Goal: Communication & Community: Answer question/provide support

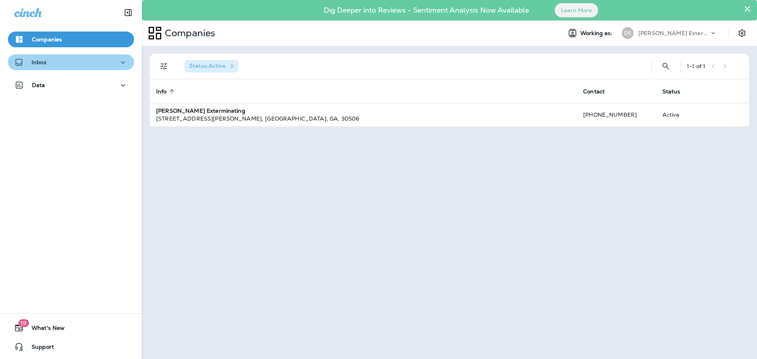
click at [119, 65] on icon "button" at bounding box center [122, 63] width 9 height 10
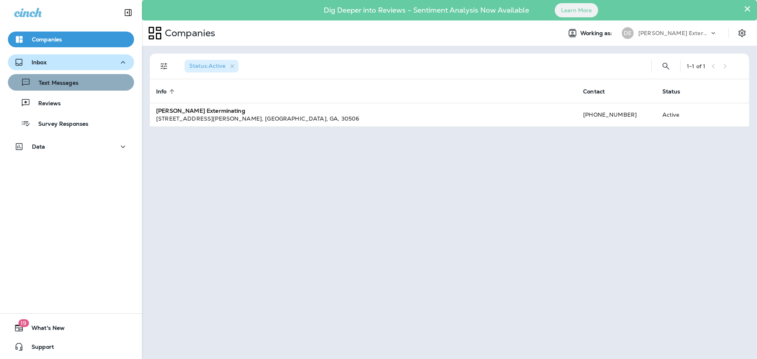
click at [81, 83] on div "Text Messages" at bounding box center [71, 82] width 120 height 12
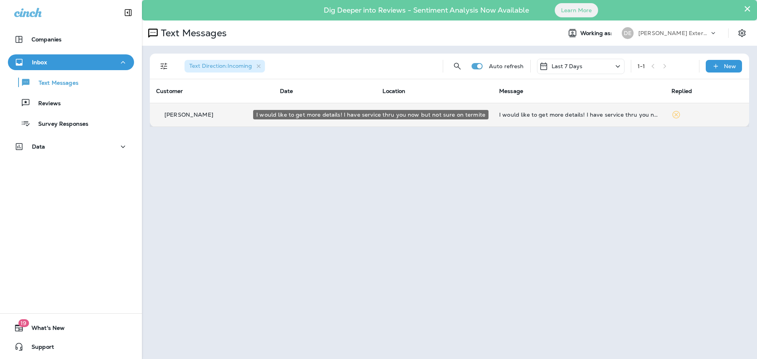
click at [499, 115] on div "I would like to get more details! I have service thru you now but not sure on t…" at bounding box center [579, 115] width 160 height 6
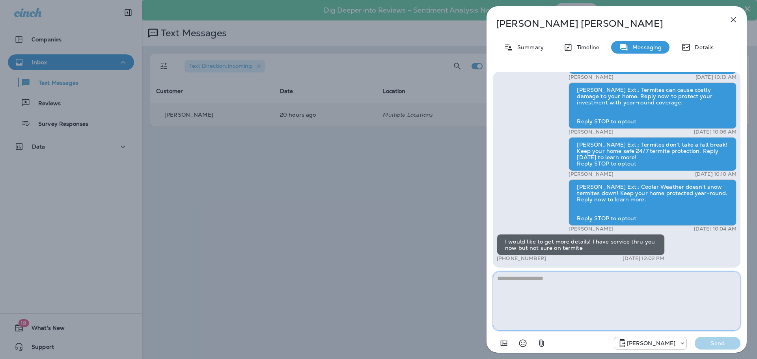
click at [576, 303] on textarea at bounding box center [616, 300] width 247 height 59
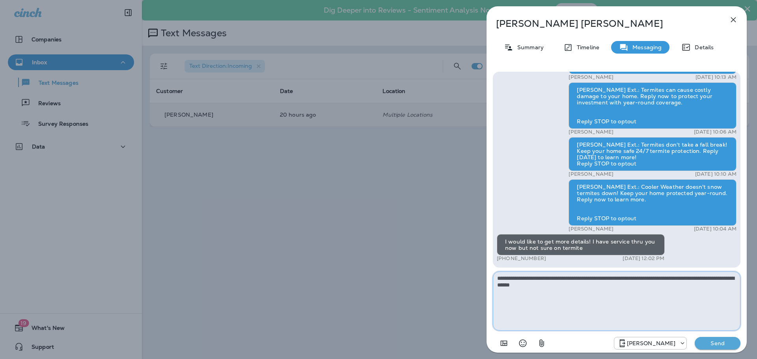
type textarea "**********"
click at [714, 346] on p "Send" at bounding box center [717, 343] width 33 height 7
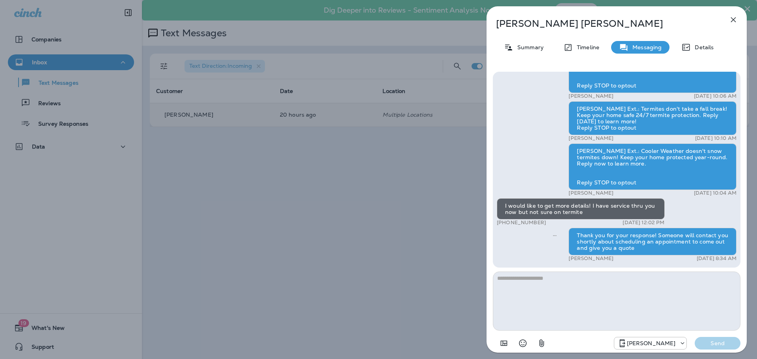
click at [732, 20] on icon "button" at bounding box center [733, 19] width 5 height 5
